Goal: Information Seeking & Learning: Learn about a topic

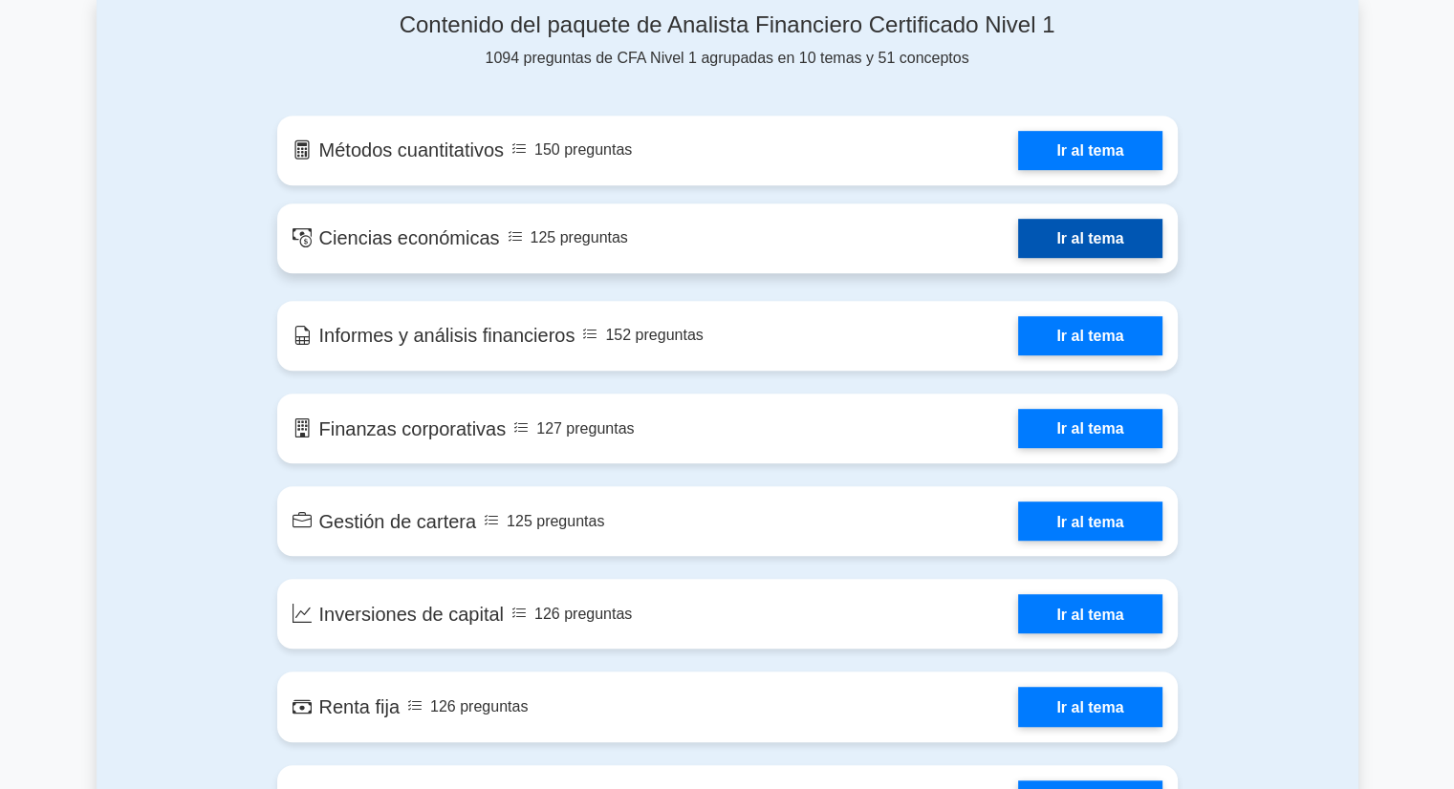
scroll to position [1040, 0]
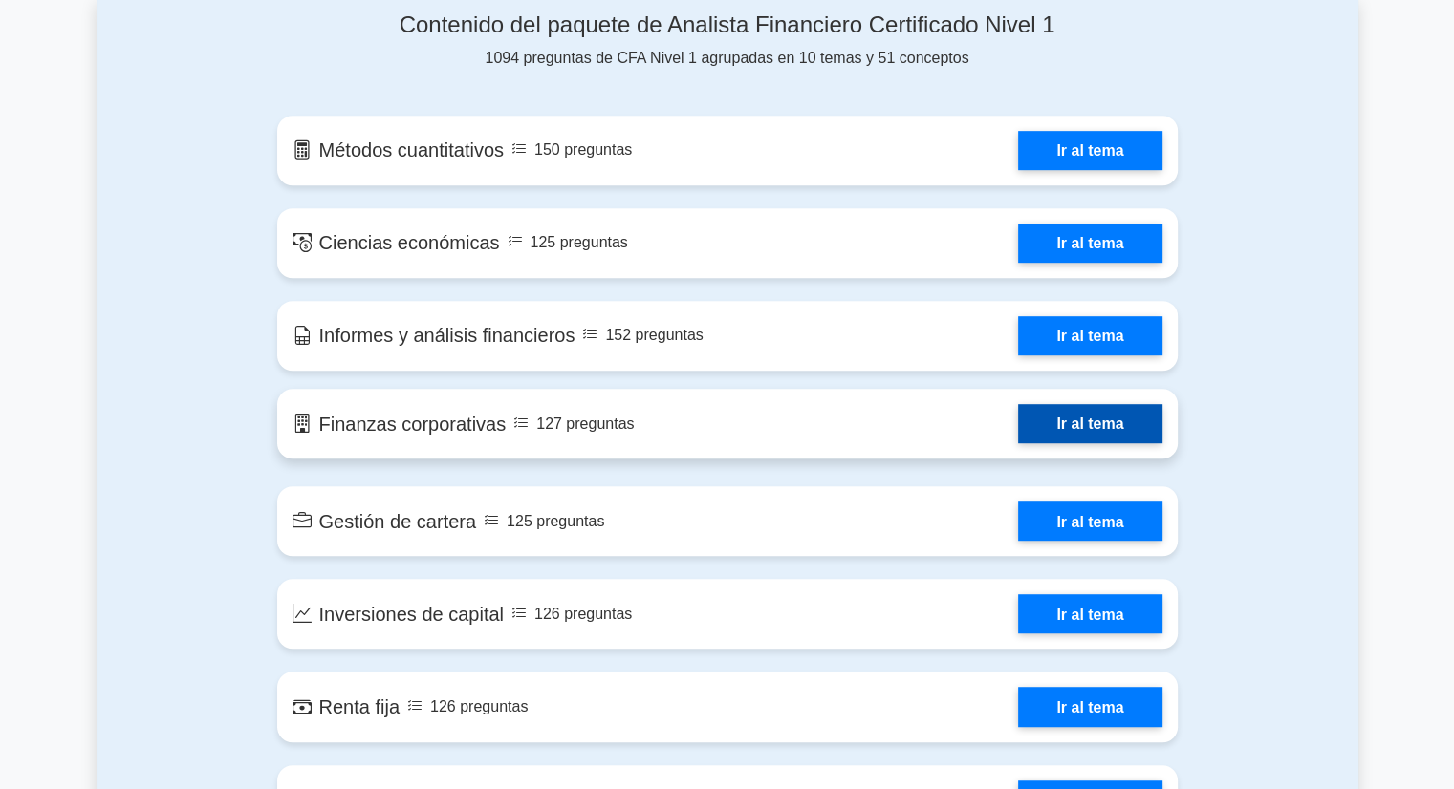
click at [1036, 417] on link "Ir al tema" at bounding box center [1089, 423] width 143 height 39
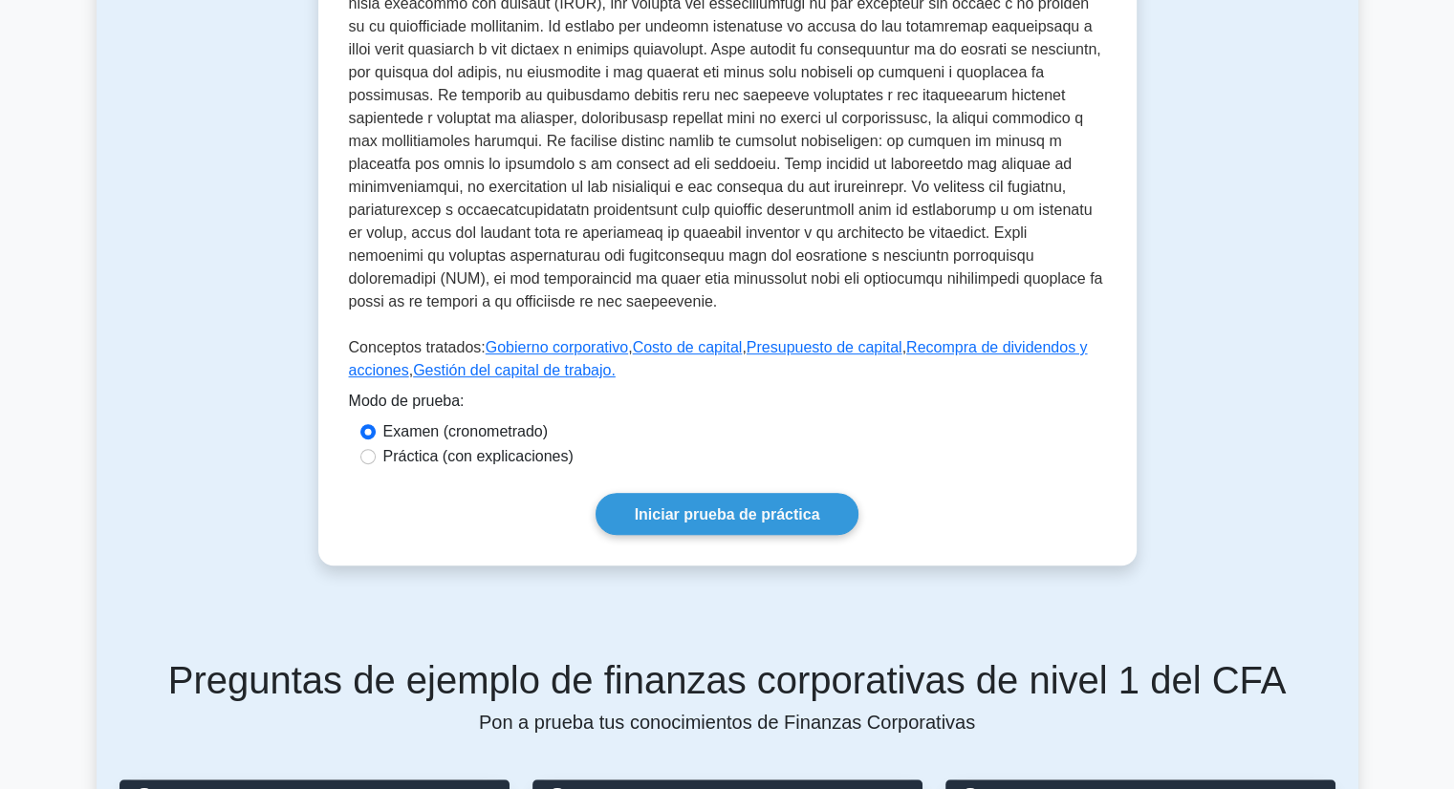
scroll to position [734, 0]
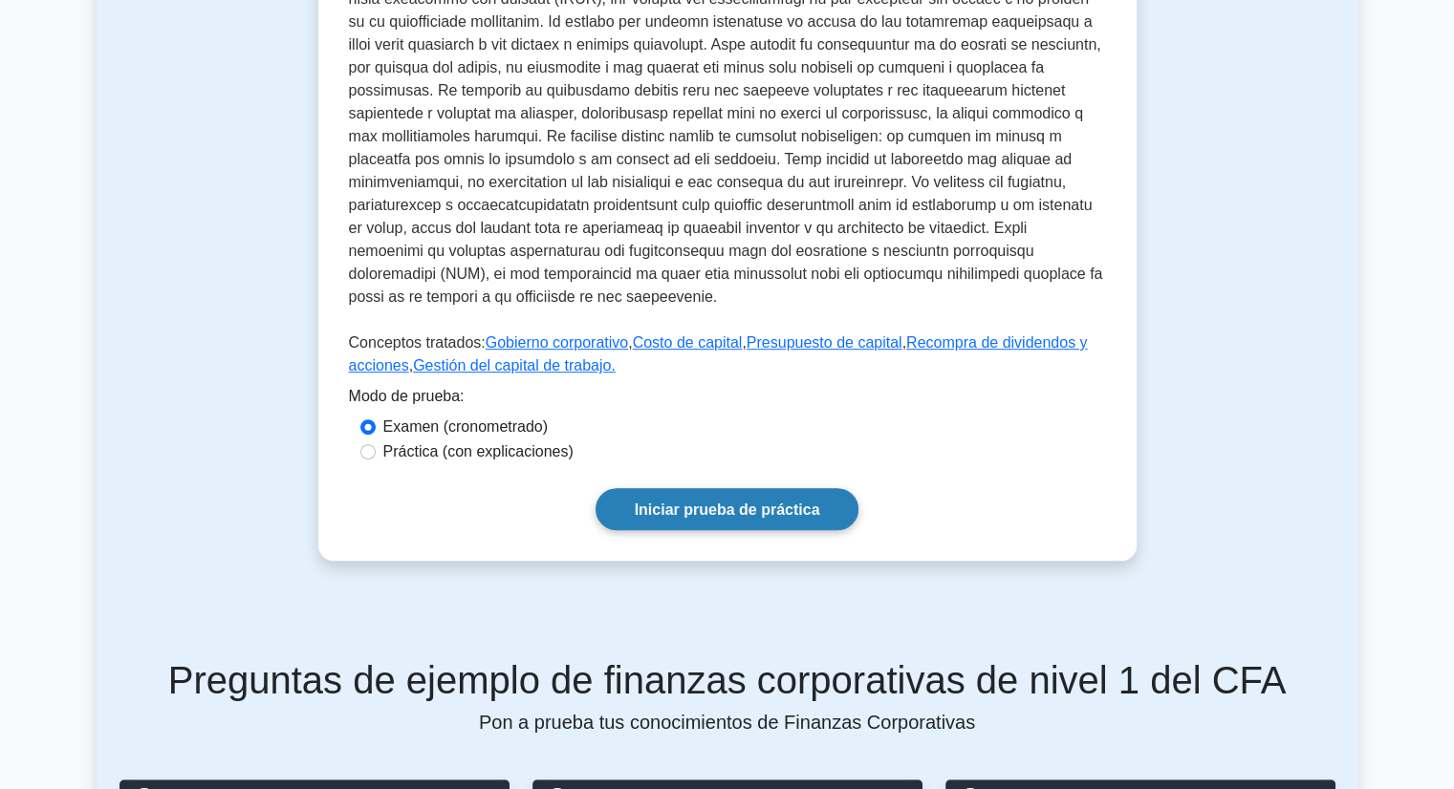
click at [688, 502] on font "Iniciar prueba de práctica" at bounding box center [727, 510] width 185 height 16
